Goal: Information Seeking & Learning: Understand process/instructions

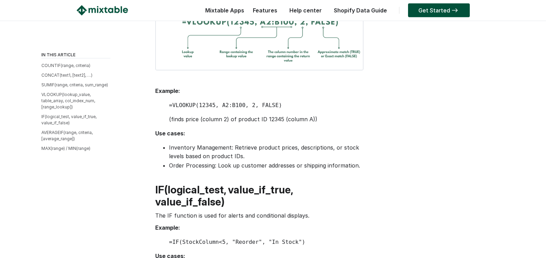
scroll to position [915, 0]
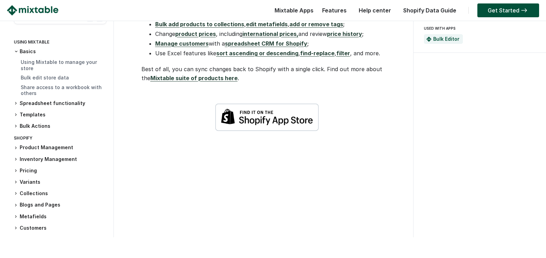
scroll to position [1126, 0]
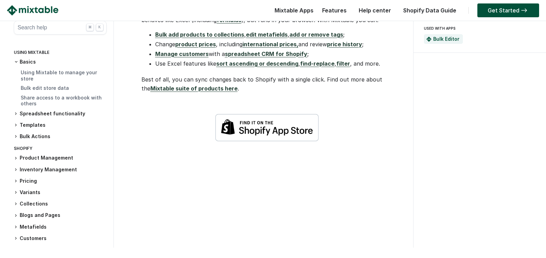
click at [42, 166] on h3 "Inventory Management" at bounding box center [60, 169] width 93 height 7
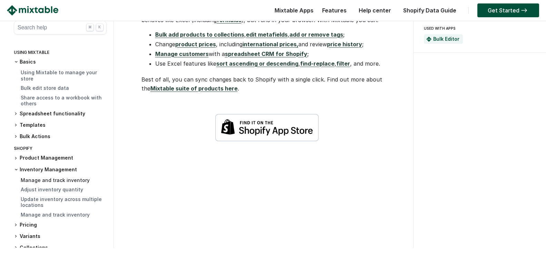
click at [56, 177] on link "Manage and track inventory" at bounding box center [55, 180] width 69 height 6
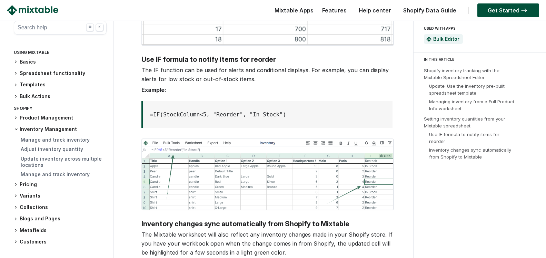
scroll to position [1478, 0]
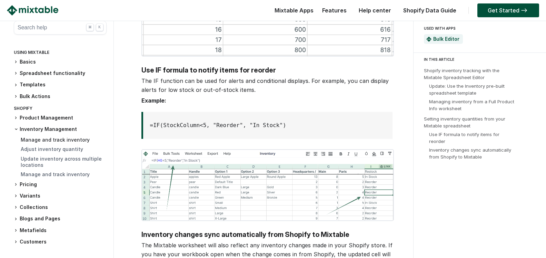
click at [50, 142] on link "Manage and track inventory" at bounding box center [55, 140] width 69 height 6
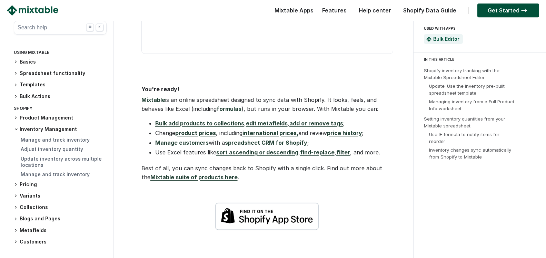
scroll to position [1830, 0]
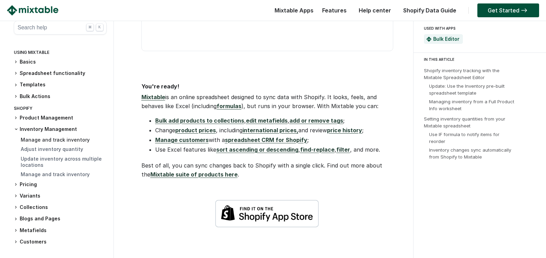
click at [52, 142] on link "Manage and track inventory" at bounding box center [55, 140] width 69 height 6
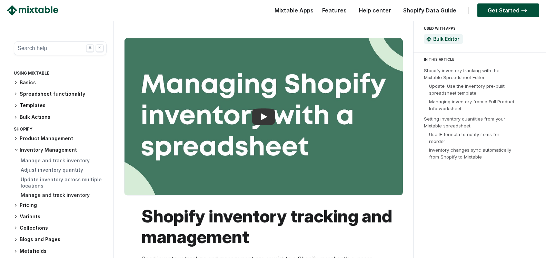
click at [37, 196] on link "Manage and track inventory" at bounding box center [55, 195] width 69 height 6
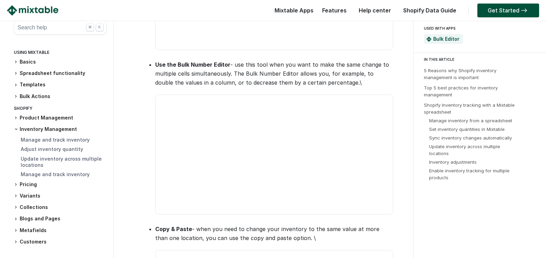
scroll to position [2886, 0]
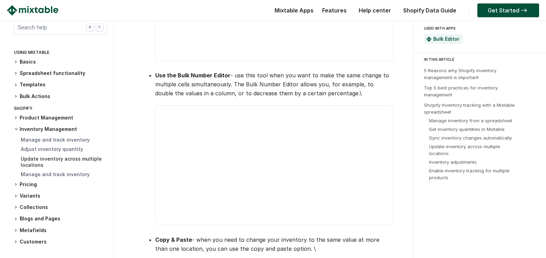
click at [75, 163] on div "Update inventory across multiple locations" at bounding box center [64, 162] width 86 height 13
click at [67, 150] on link "Adjust inventory quantity" at bounding box center [52, 149] width 62 height 6
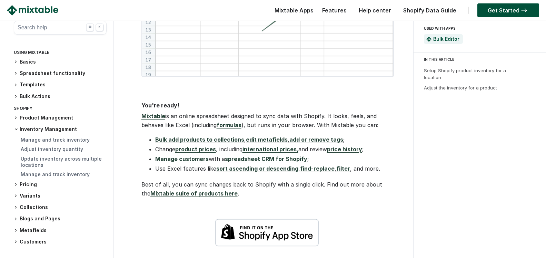
scroll to position [792, 0]
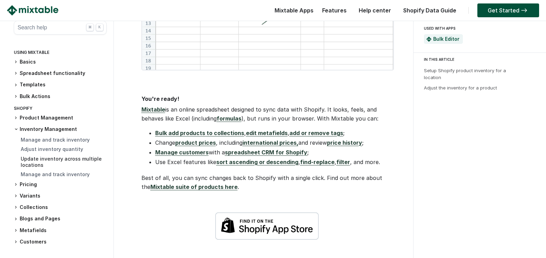
click at [57, 162] on link "Update inventory across multiple locations" at bounding box center [61, 162] width 81 height 12
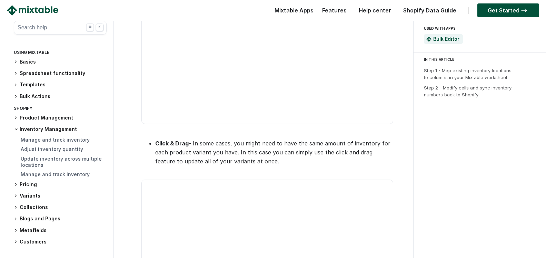
scroll to position [1126, 0]
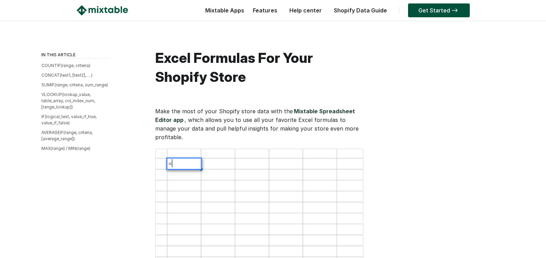
scroll to position [915, 0]
